Goal: Information Seeking & Learning: Learn about a topic

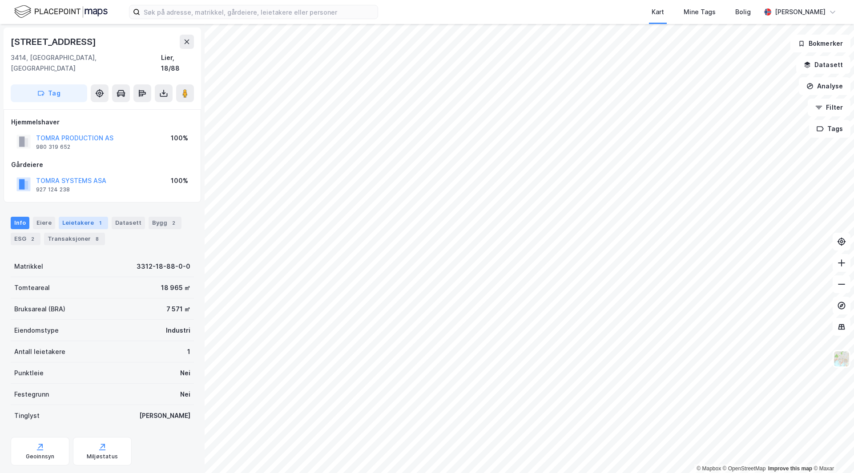
click at [96, 219] on div "1" at bounding box center [100, 223] width 9 height 9
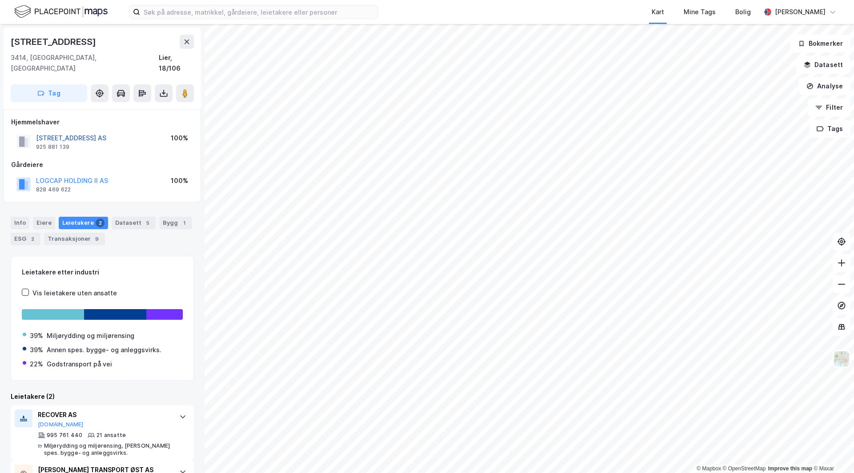
click at [0, 0] on button "[STREET_ADDRESS] AS" at bounding box center [0, 0] width 0 height 0
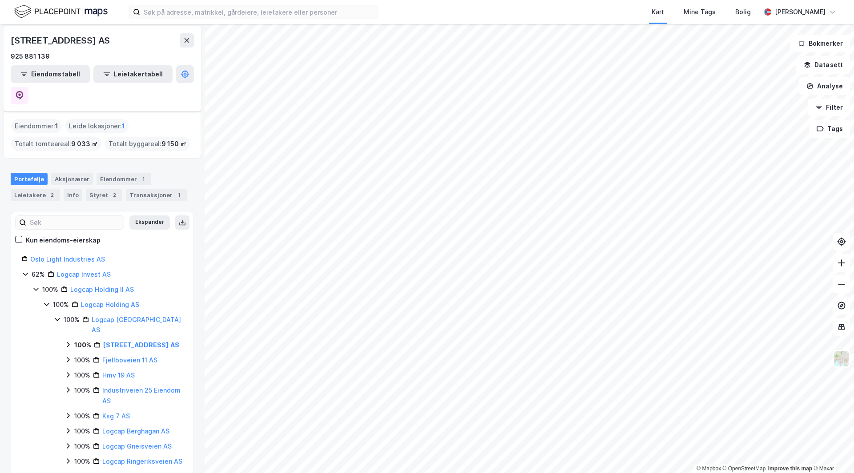
scroll to position [44, 0]
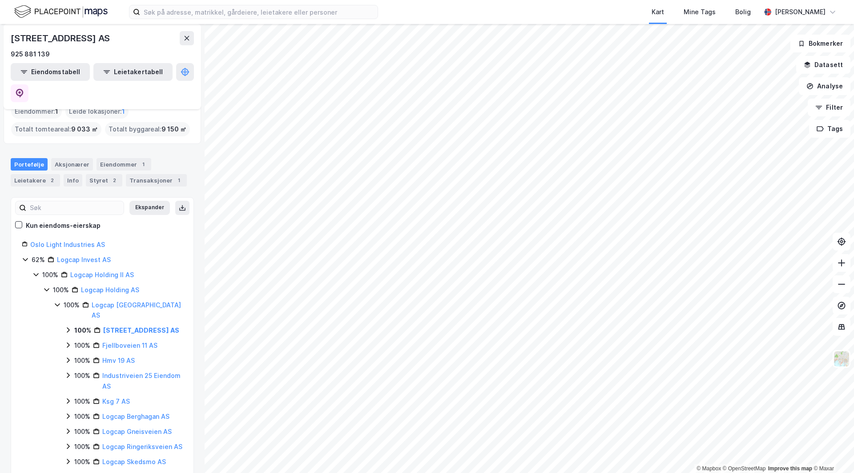
click at [69, 327] on icon at bounding box center [67, 330] width 7 height 7
